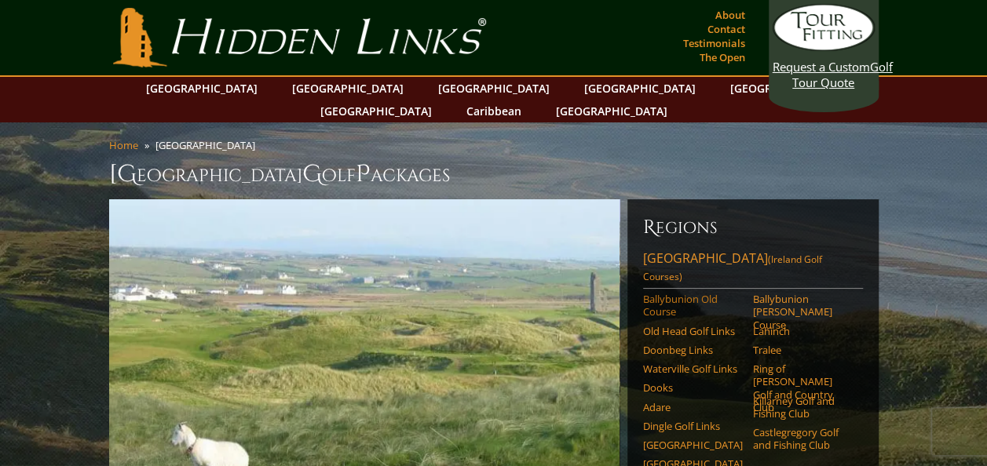
click at [675, 293] on link "Ballybunion Old Course" at bounding box center [693, 306] width 100 height 26
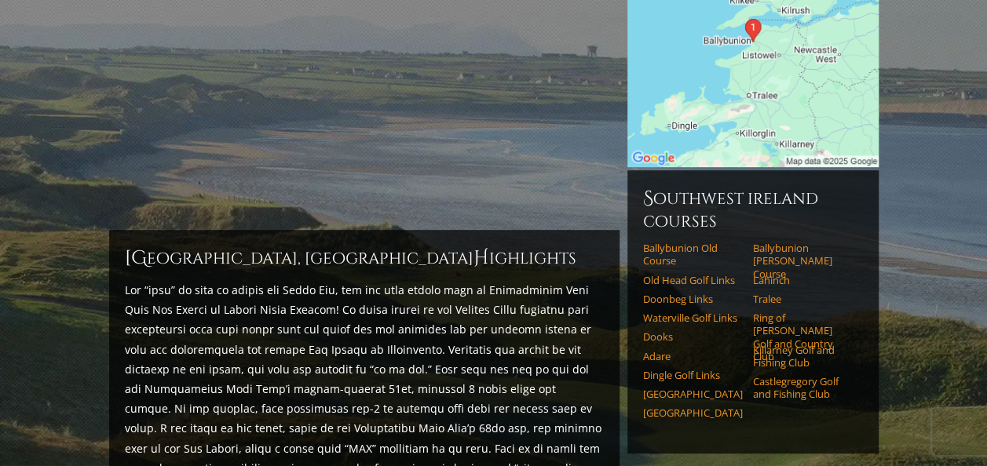
scroll to position [292, 0]
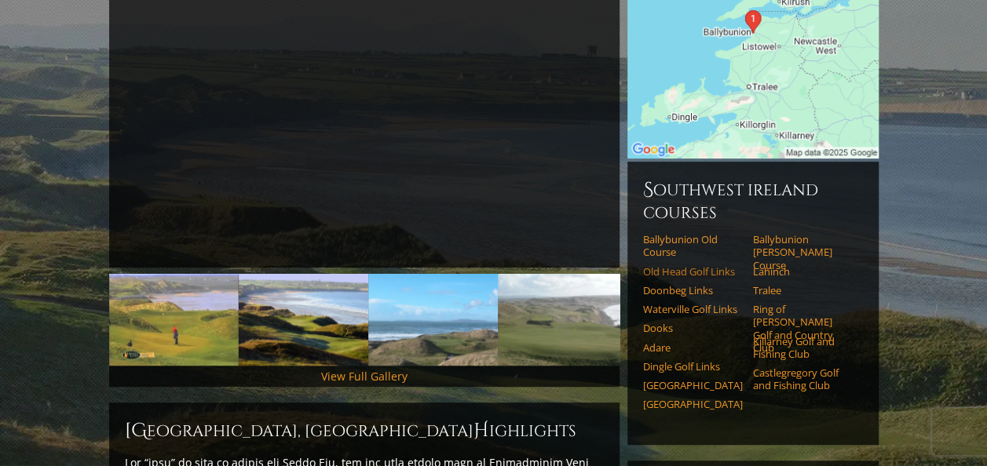
click at [696, 265] on link "Old Head Golf Links" at bounding box center [693, 271] width 100 height 13
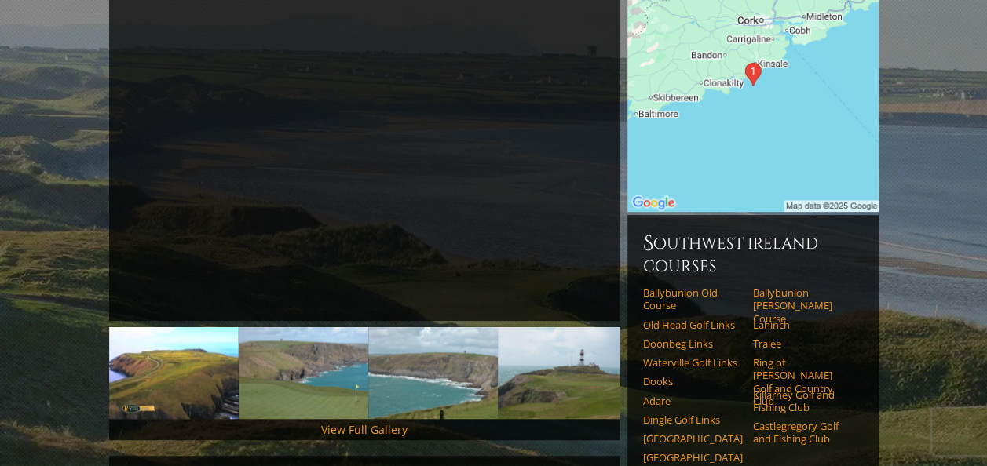
scroll to position [251, 0]
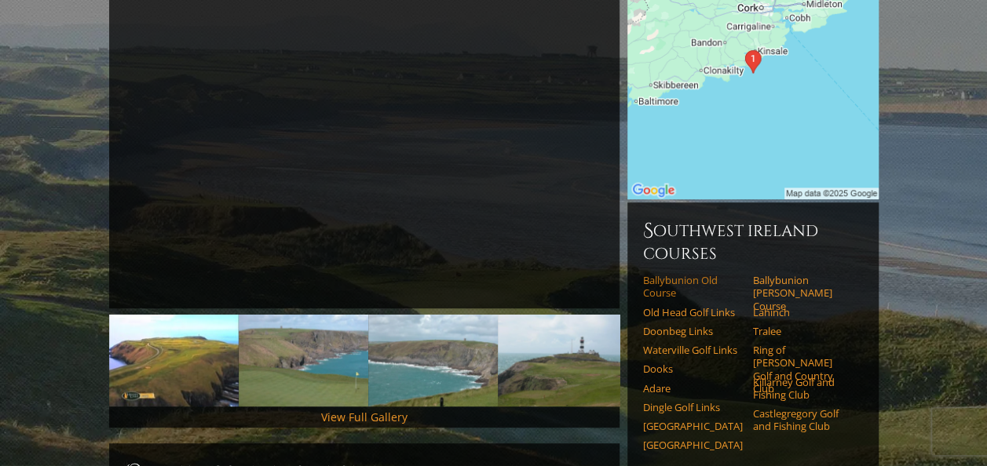
click at [680, 274] on link "Ballybunion Old Course" at bounding box center [693, 287] width 100 height 26
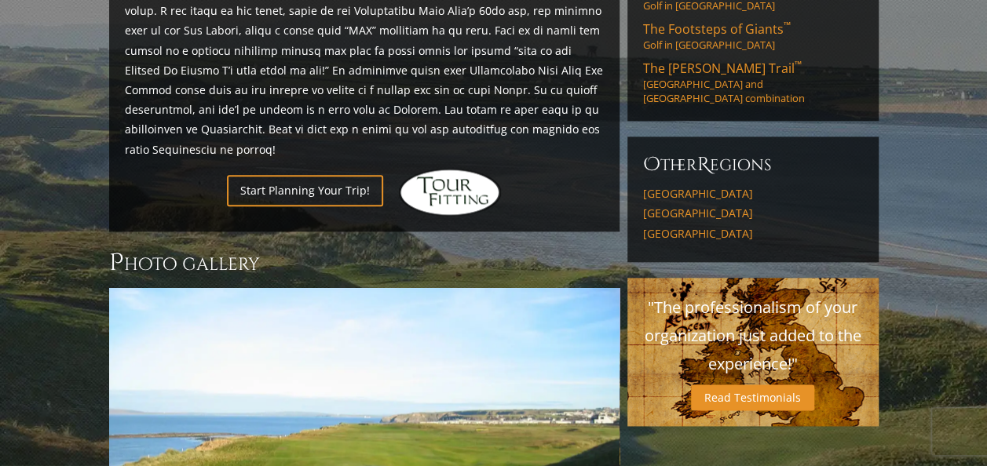
scroll to position [888, 0]
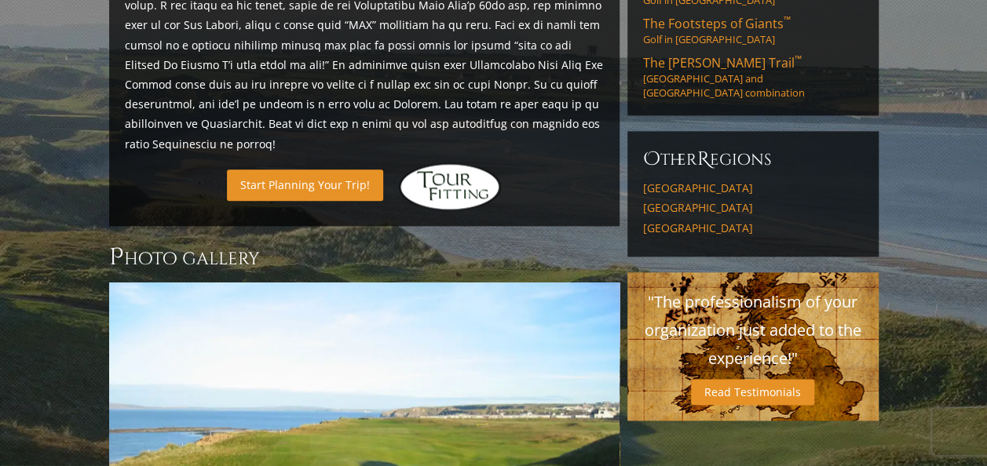
click at [315, 170] on link "Start Planning Your Trip!" at bounding box center [305, 185] width 156 height 31
